Goal: Find specific page/section: Find specific page/section

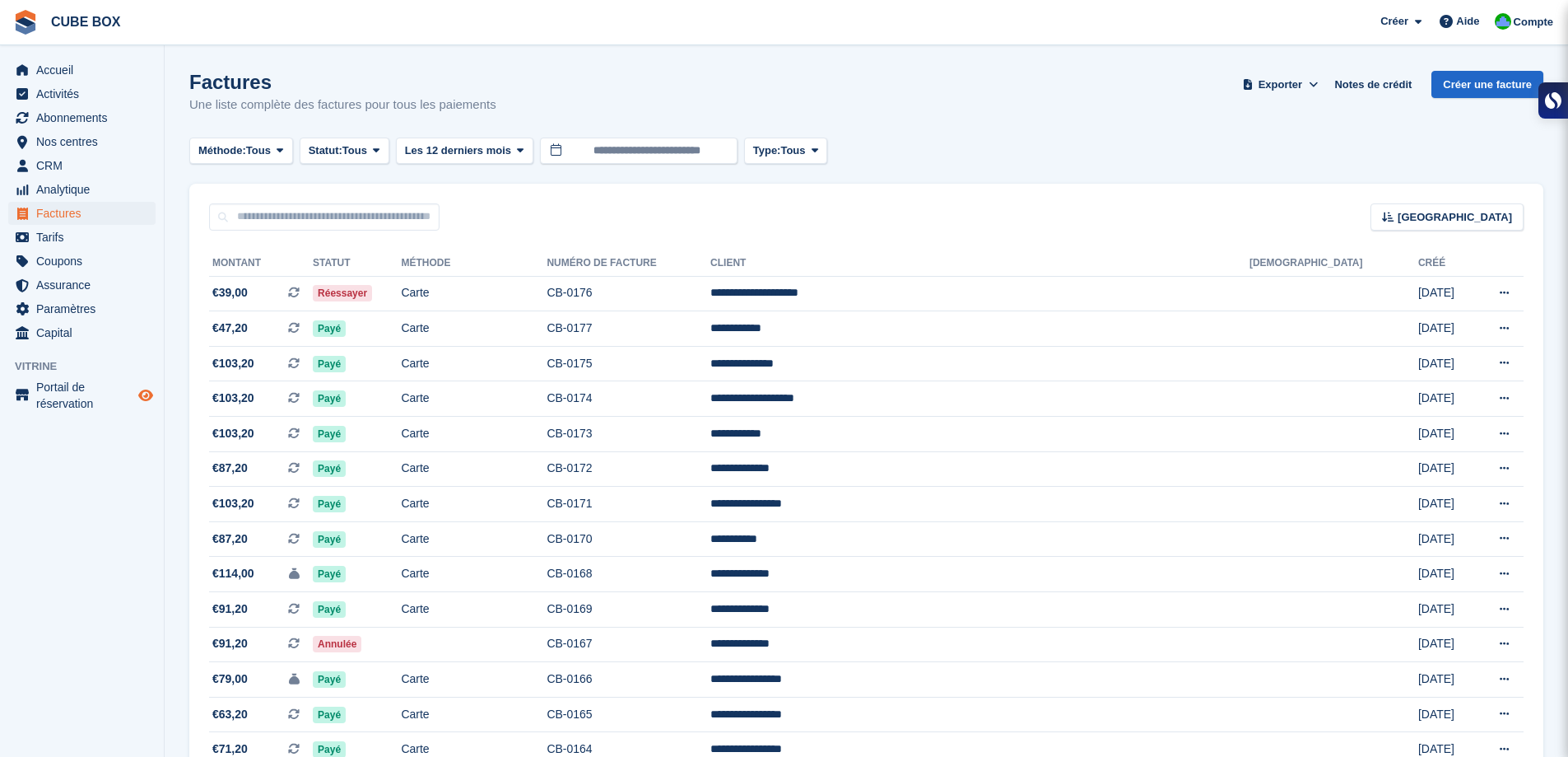
click at [139, 389] on icon "Boutique d'aperçu" at bounding box center [146, 395] width 15 height 13
